Goal: Book appointment/travel/reservation

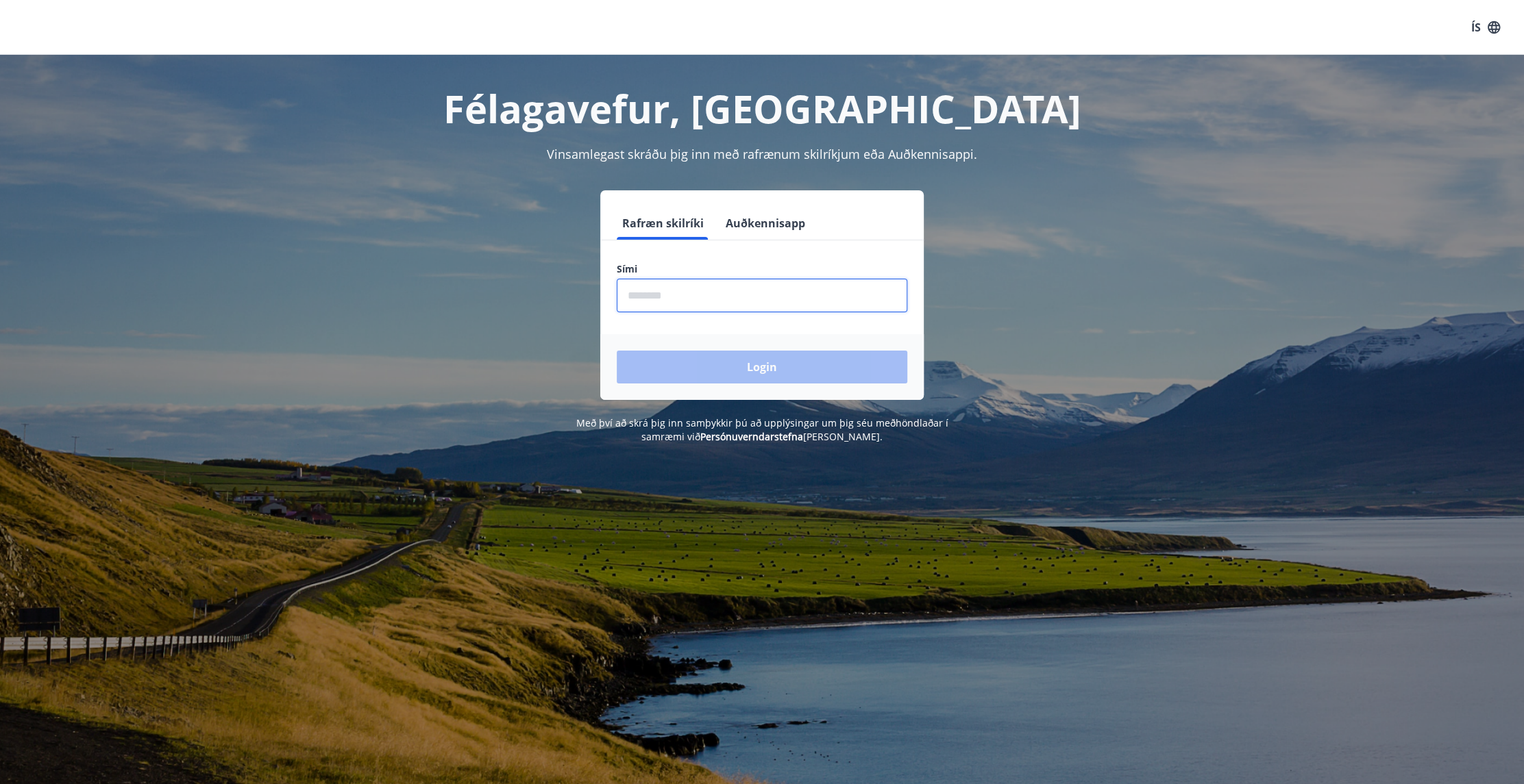
click at [709, 307] on input "phone" at bounding box center [762, 295] width 291 height 34
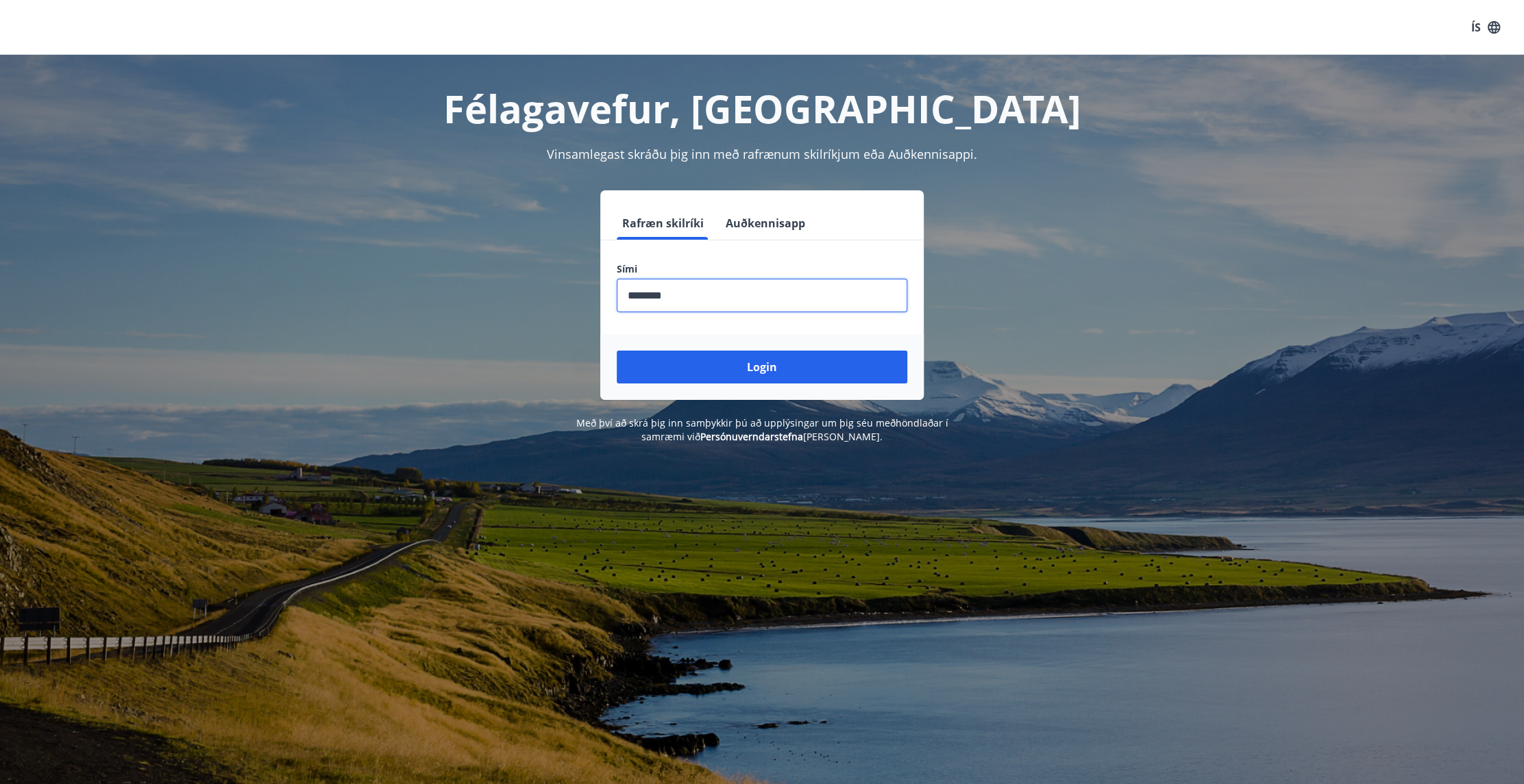
type input "********"
click at [617, 350] on button "Login" at bounding box center [762, 367] width 291 height 33
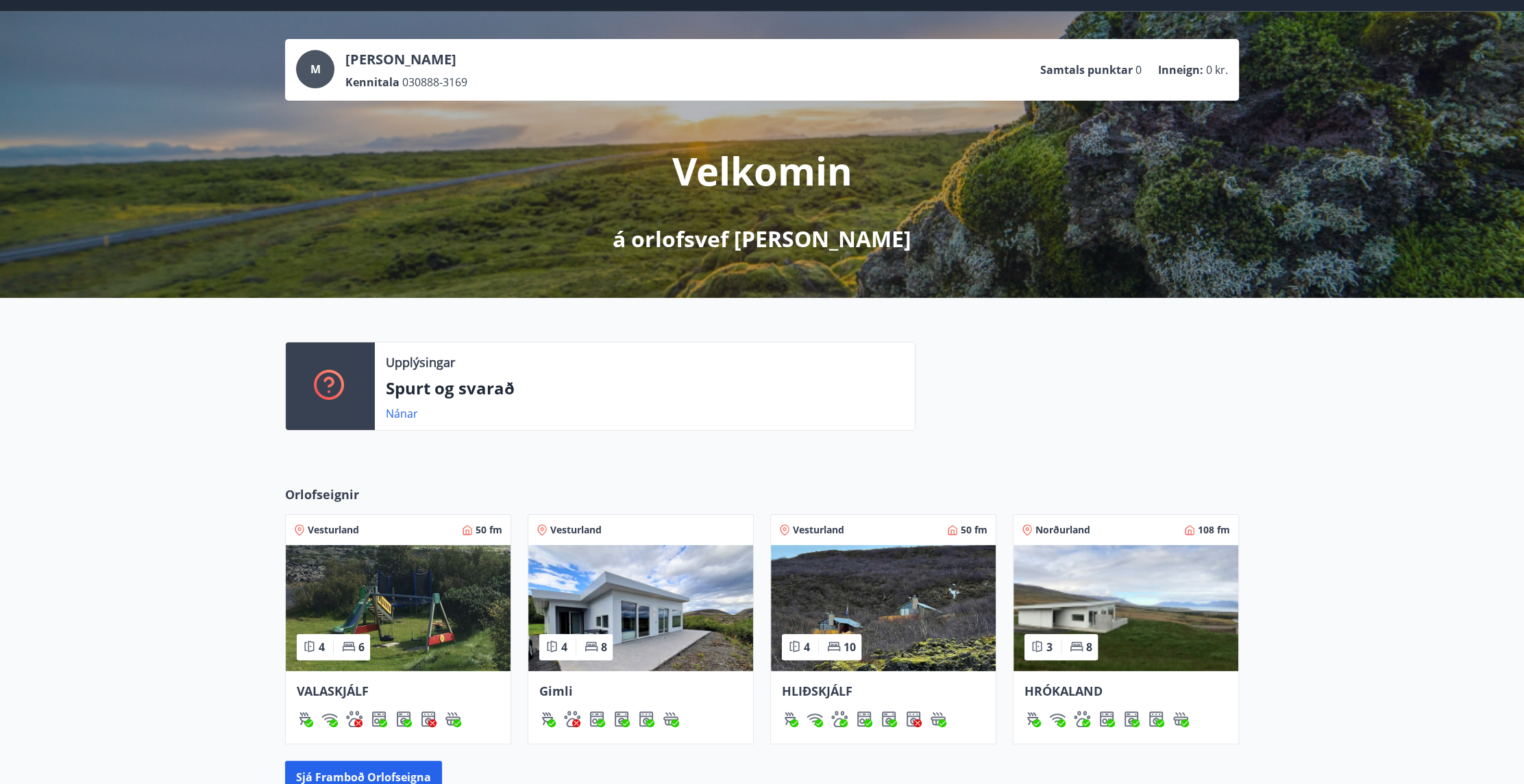
scroll to position [69, 0]
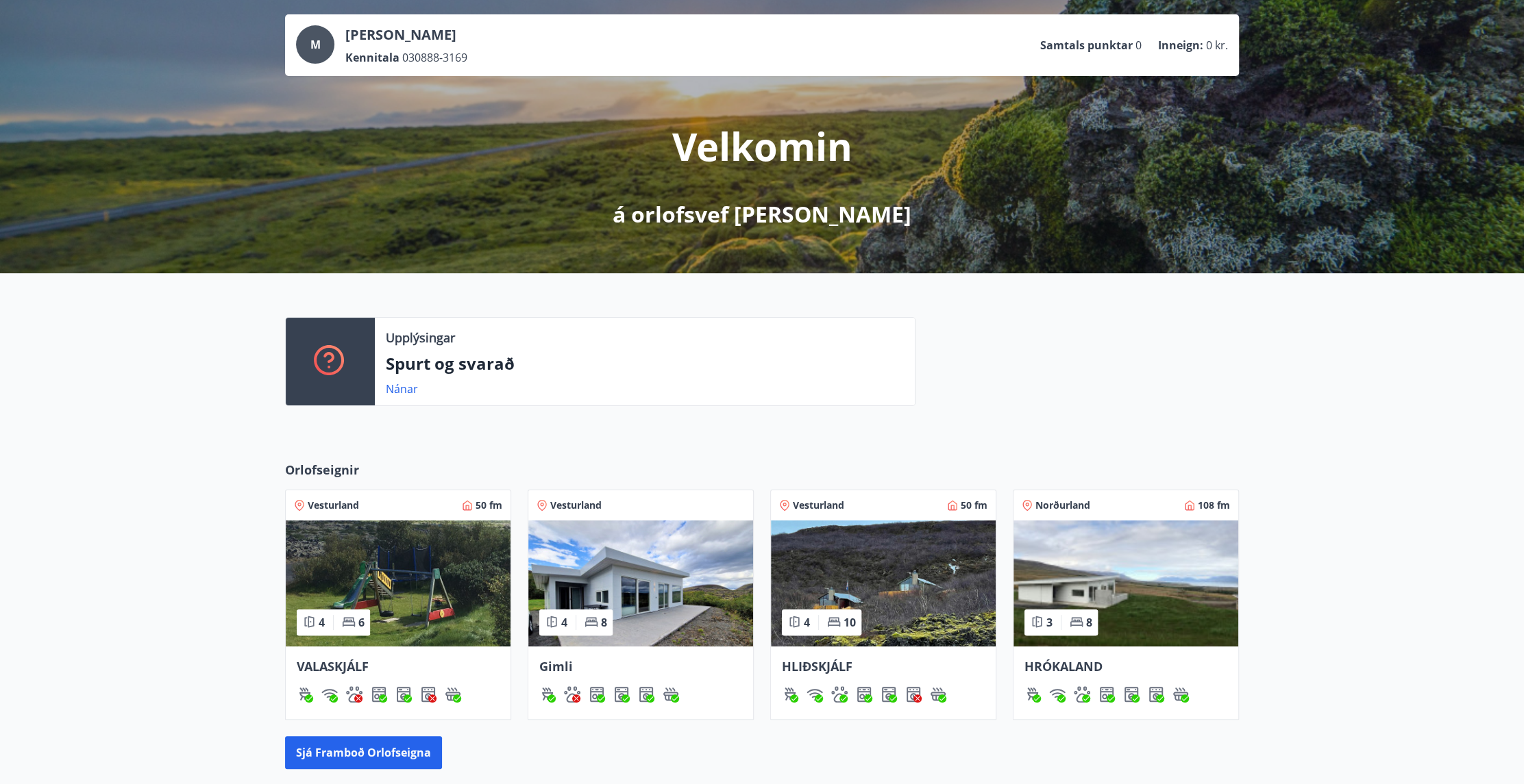
click at [1057, 555] on img at bounding box center [1125, 583] width 225 height 126
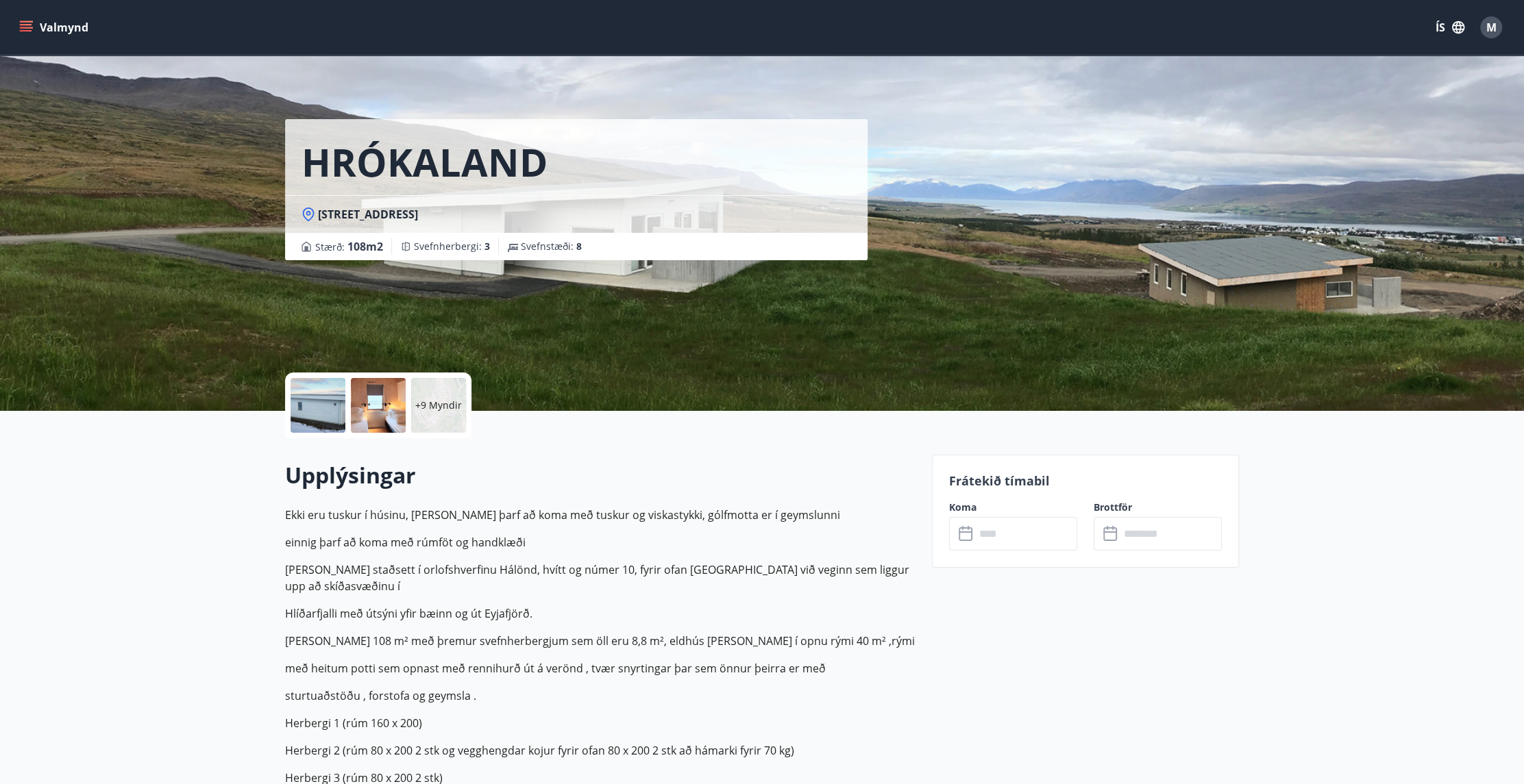
click at [1046, 532] on input "text" at bounding box center [1026, 533] width 102 height 34
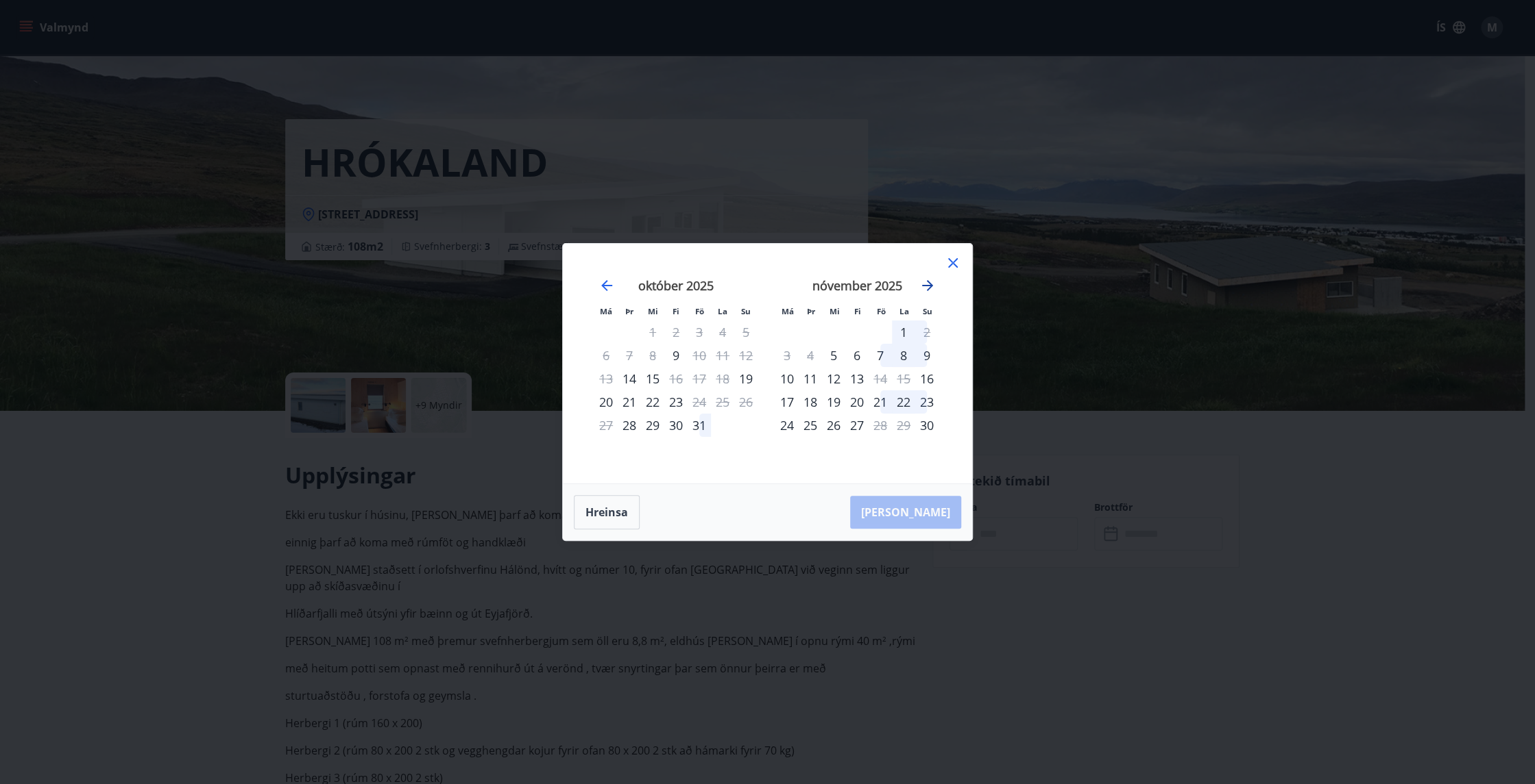
click at [929, 281] on icon "Move forward to switch to the next month." at bounding box center [927, 285] width 16 height 16
click at [882, 378] on div "19" at bounding box center [880, 378] width 23 height 23
click at [928, 381] on div "21" at bounding box center [927, 378] width 23 height 23
